Goal: Transaction & Acquisition: Purchase product/service

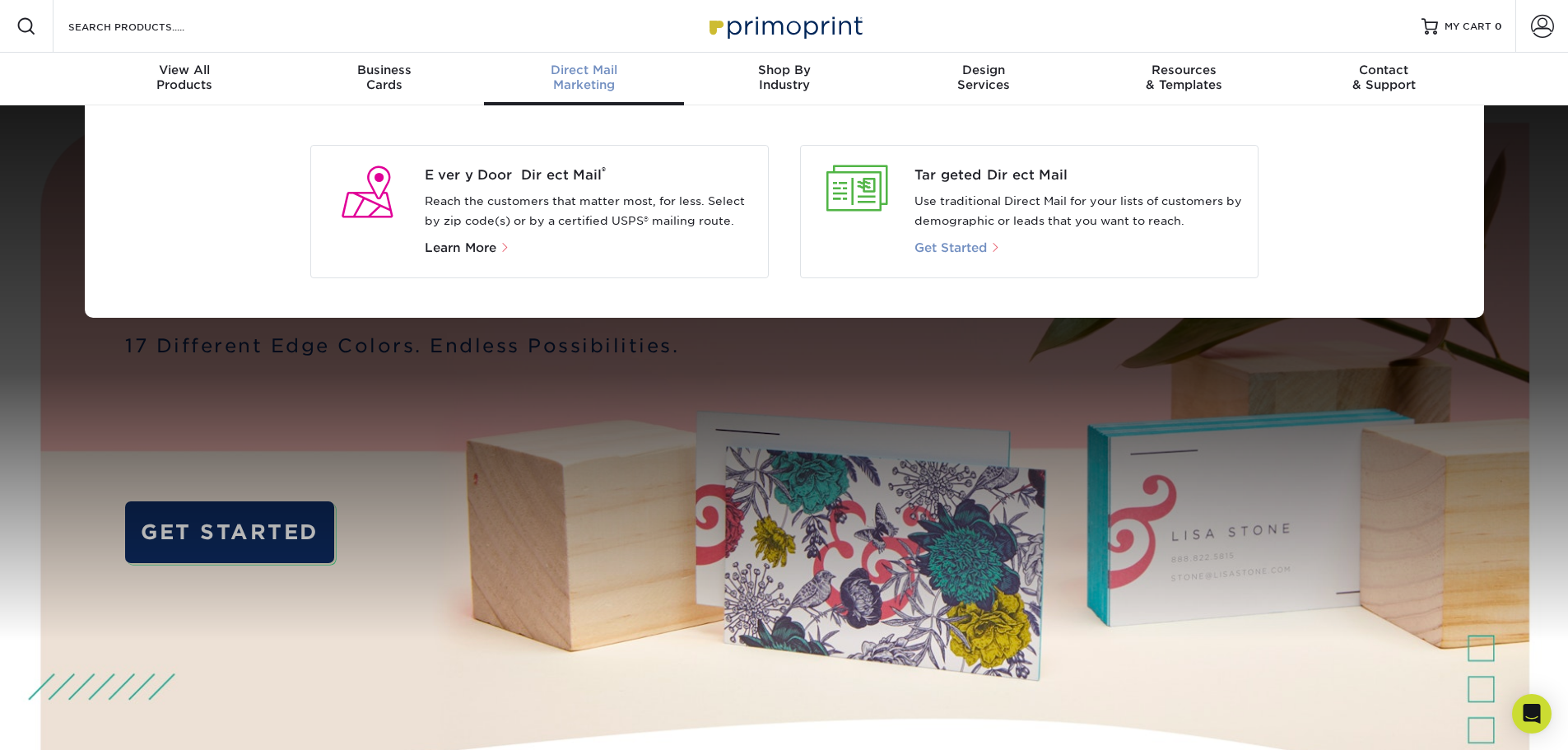
click at [957, 245] on span "Get Started" at bounding box center [951, 248] width 73 height 15
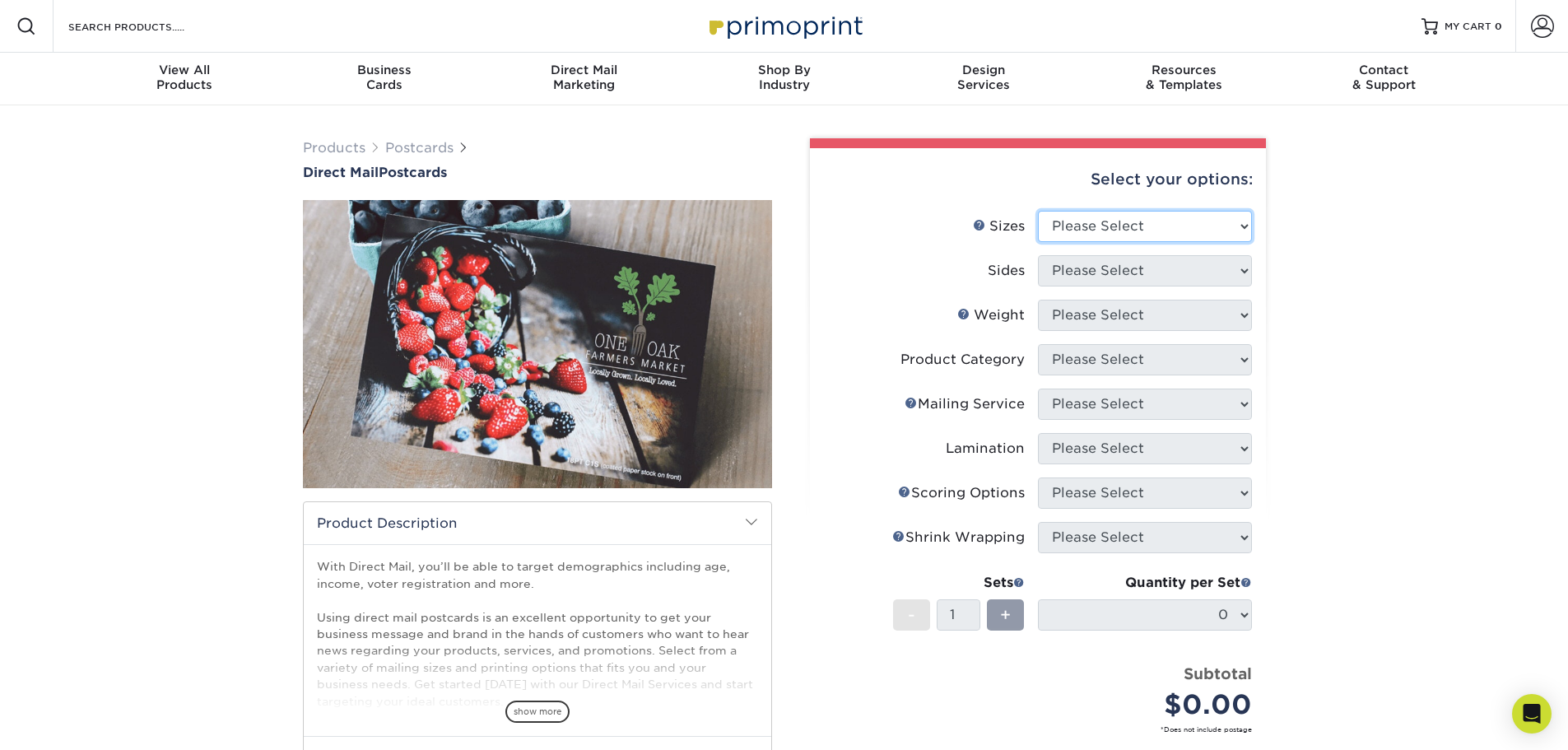
click at [1183, 222] on select "Please Select 1.5" x 7" 2" x 4" 2" x 6" 2" x 7" 2" x 8" 2.12" x 5.5" 2.12" x 5.…" at bounding box center [1145, 226] width 214 height 31
click at [576, 76] on span "Direct Mail" at bounding box center [584, 70] width 200 height 15
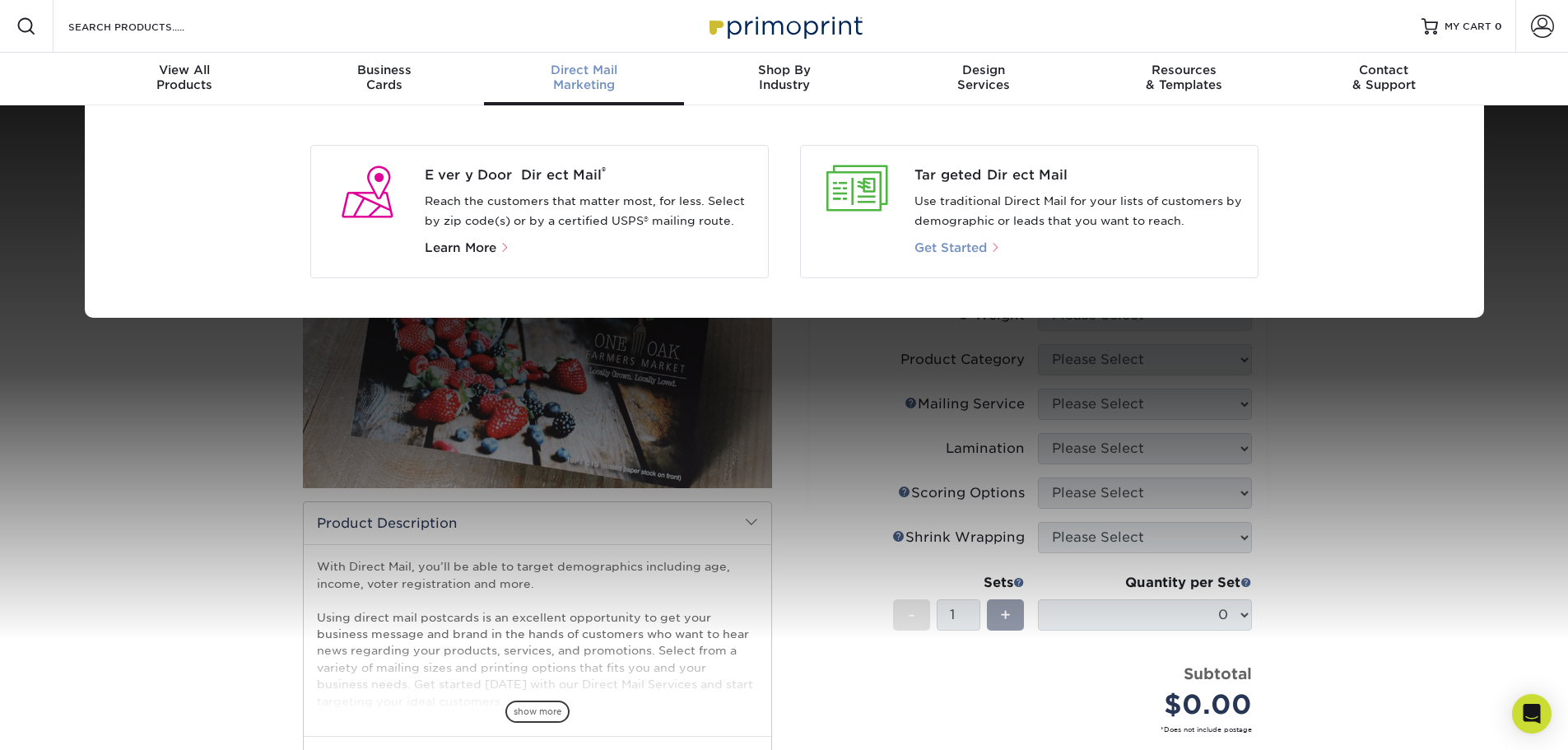
click at [948, 251] on span "Get Started" at bounding box center [951, 248] width 73 height 15
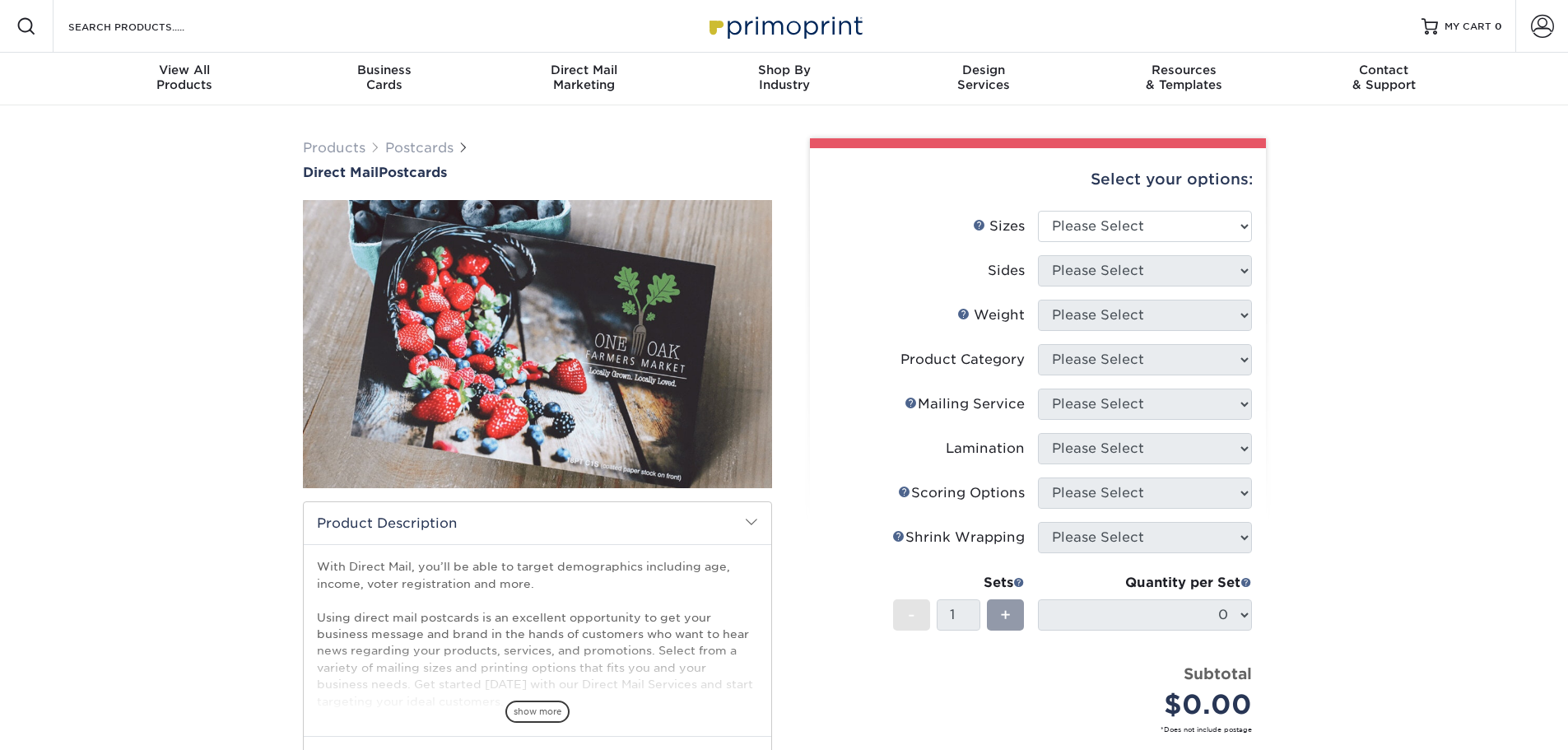
click at [909, 259] on label "Sides" at bounding box center [931, 270] width 214 height 31
click at [787, 19] on img at bounding box center [784, 26] width 164 height 35
